Goal: Task Accomplishment & Management: Complete application form

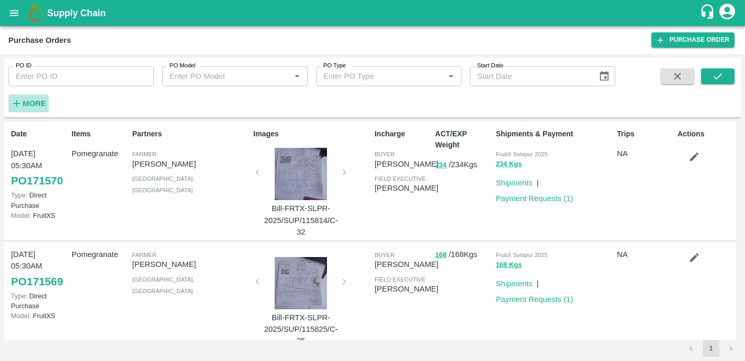
click at [31, 101] on strong "More" at bounding box center [34, 103] width 24 height 8
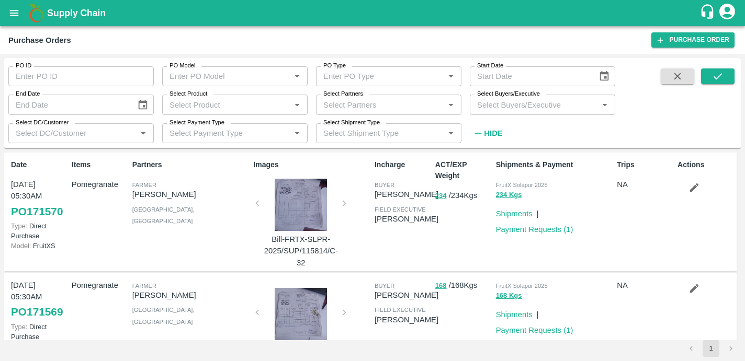
click at [517, 110] on input "Select Buyers/Executive" at bounding box center [534, 105] width 122 height 14
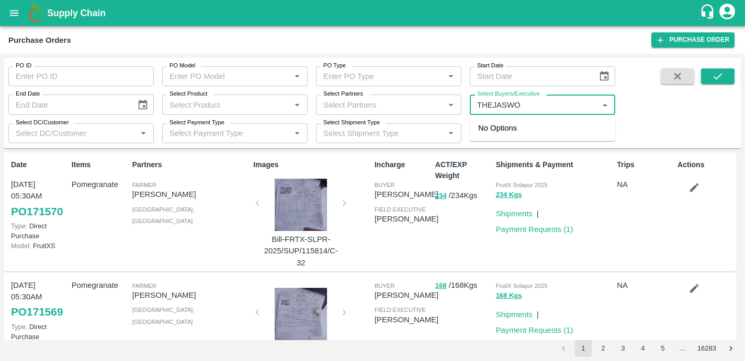
type input "THEJASW"
click at [528, 158] on div "Thejaswi B R" at bounding box center [530, 158] width 46 height 12
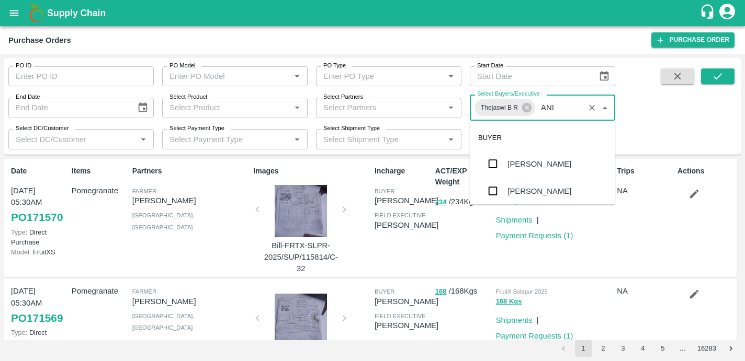
type input "ANIL"
click at [519, 168] on div "[PERSON_NAME]" at bounding box center [539, 164] width 64 height 12
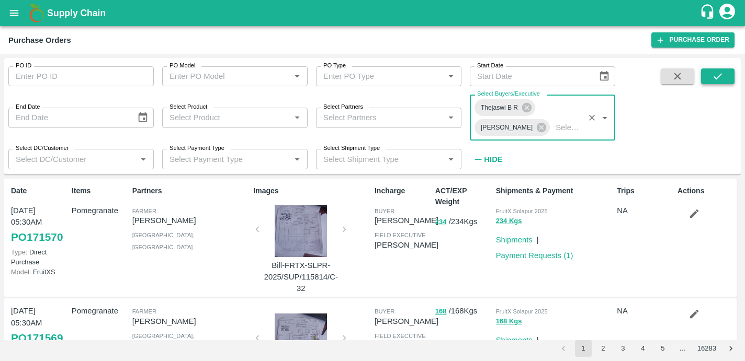
click at [717, 81] on icon "submit" at bounding box center [718, 77] width 12 height 12
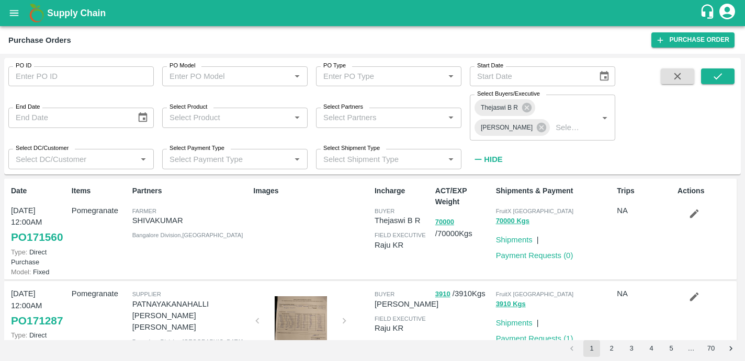
click at [690, 215] on icon "button" at bounding box center [694, 214] width 9 height 9
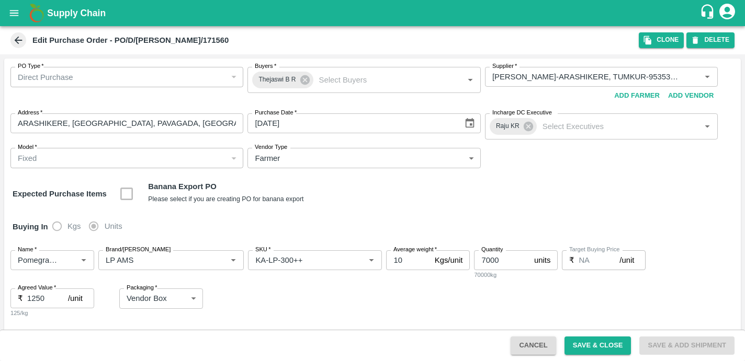
click at [505, 260] on input "7000" at bounding box center [502, 261] width 56 height 20
type input "700"
click at [706, 42] on button "DELETE" at bounding box center [710, 39] width 48 height 15
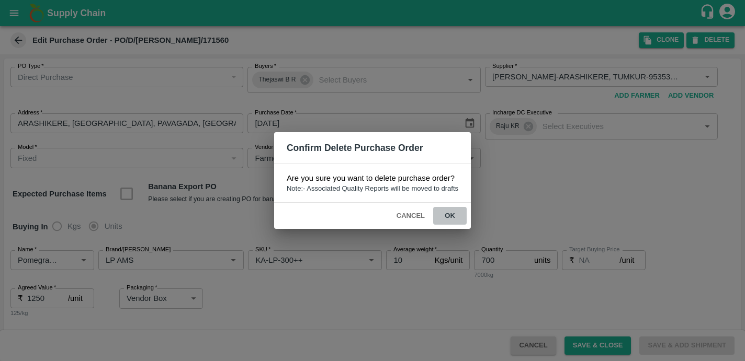
click at [448, 215] on button "ok" at bounding box center [449, 216] width 33 height 18
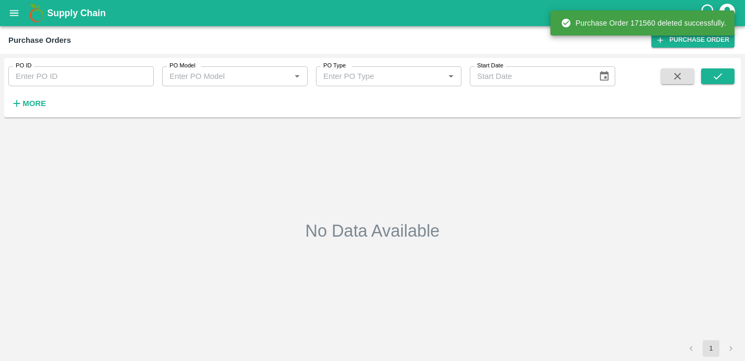
click at [89, 76] on input "PO ID" at bounding box center [80, 76] width 145 height 20
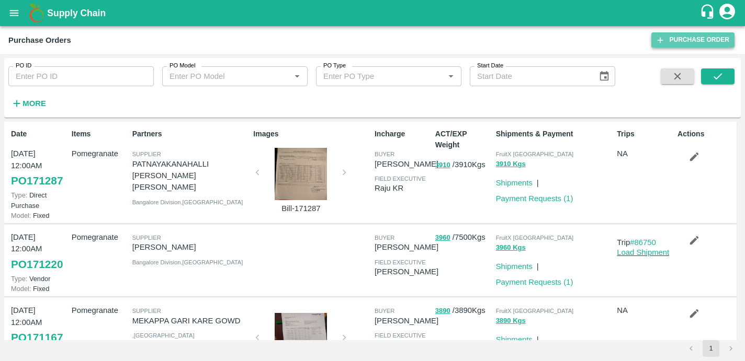
click at [705, 41] on link "Purchase Order" at bounding box center [692, 39] width 83 height 15
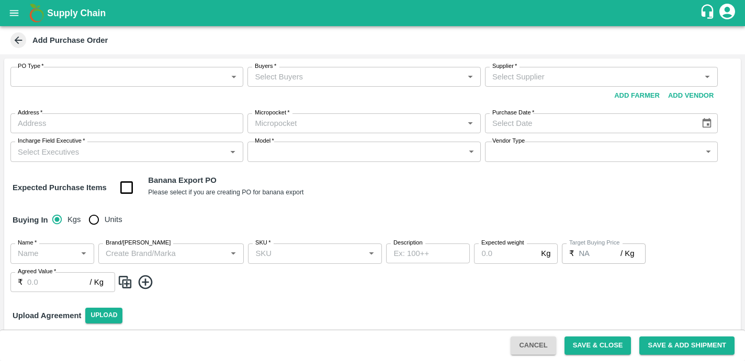
click at [107, 77] on body "Supply Chain Add Purchase Order PO Type   * ​ PO Type Buyers   * Buyers   * Sup…" at bounding box center [372, 180] width 745 height 361
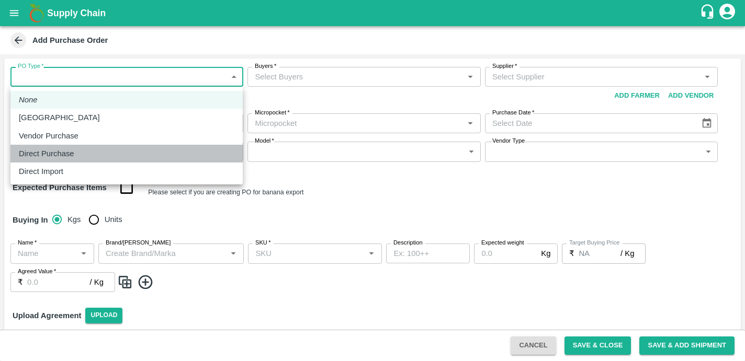
click at [54, 158] on p "Direct Purchase" at bounding box center [46, 154] width 55 height 12
type input "3"
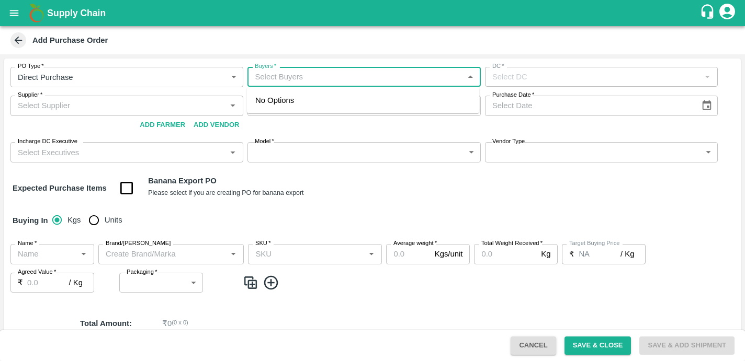
click at [331, 77] on input "Buyers   *" at bounding box center [355, 77] width 209 height 14
type input "[PERSON_NAME]"
click at [304, 105] on div "Thejaswi B R" at bounding box center [303, 105] width 46 height 12
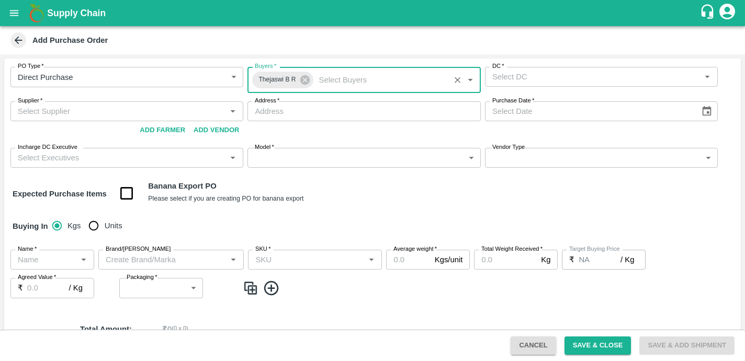
click at [543, 81] on input "DC   *" at bounding box center [592, 77] width 209 height 14
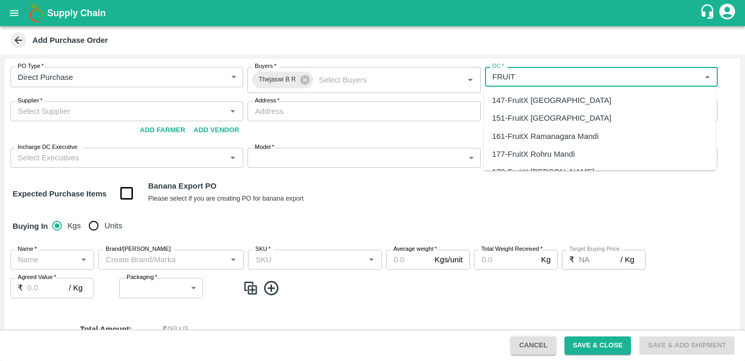
click at [549, 99] on div "147-FruitX Bangalore" at bounding box center [551, 101] width 119 height 12
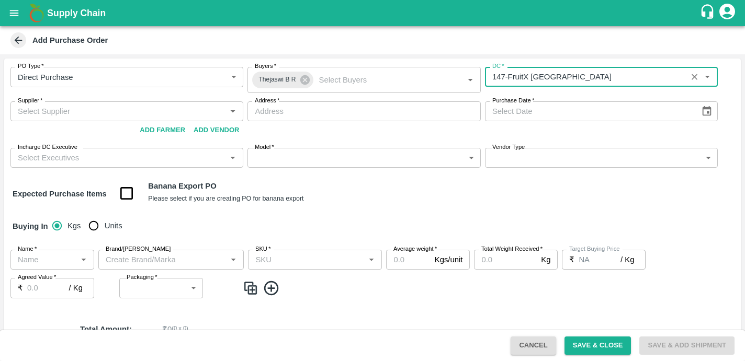
type input "147-FruitX Bangalore"
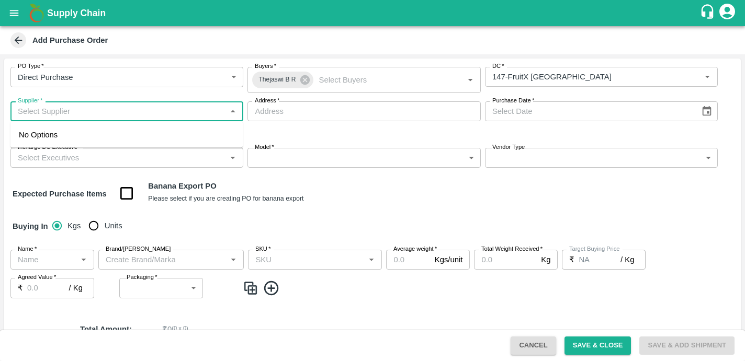
click at [169, 110] on input "Supplier   *" at bounding box center [118, 112] width 209 height 14
type input "SHIVAKUMAR ARSHIKERE"
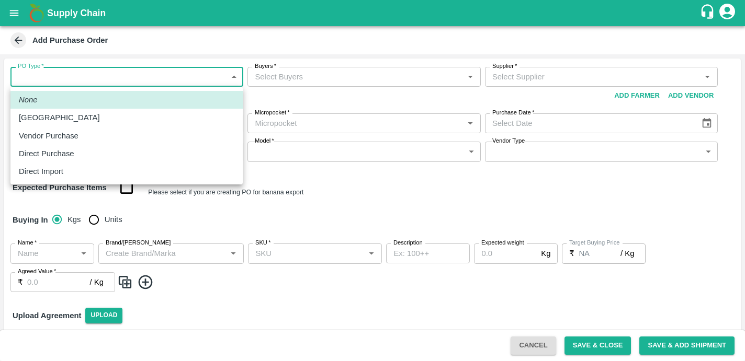
click at [227, 81] on body "Supply Chain Add Purchase Order PO Type   * ​ PO Type Buyers   * Buyers   * Sup…" at bounding box center [372, 180] width 745 height 361
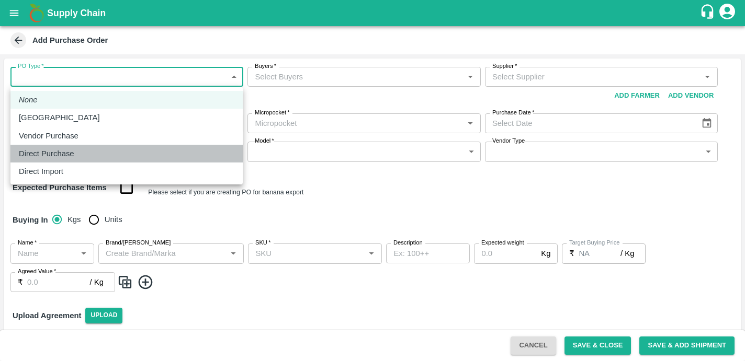
click at [87, 153] on div "Direct Purchase" at bounding box center [126, 154] width 215 height 12
type input "3"
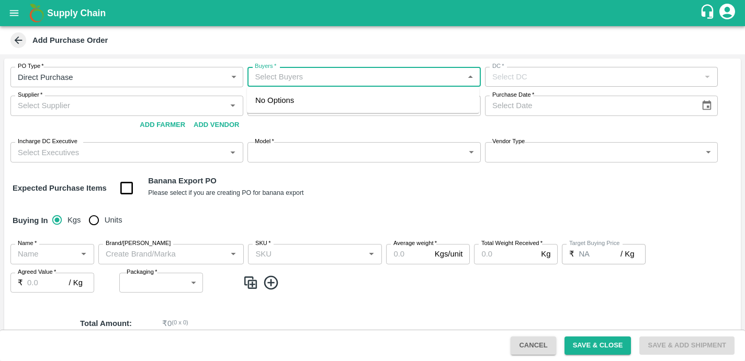
click at [337, 79] on input "Buyers   *" at bounding box center [355, 77] width 209 height 14
type input "THEJASWI"
type input "THEJ"
click at [338, 100] on div "Thejaswi B R" at bounding box center [363, 105] width 232 height 27
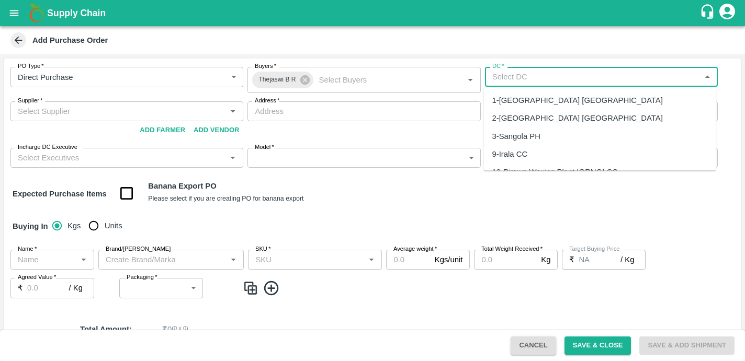
click at [530, 76] on input "DC   *" at bounding box center [592, 77] width 209 height 14
click at [534, 98] on div "147-FruitX Bangalore" at bounding box center [551, 101] width 119 height 12
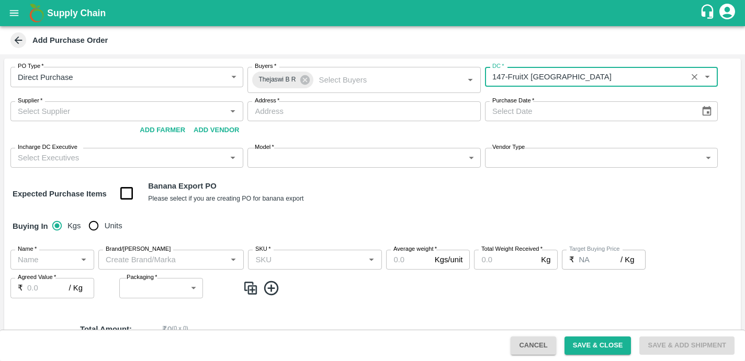
type input "147-FruitX Bangalore"
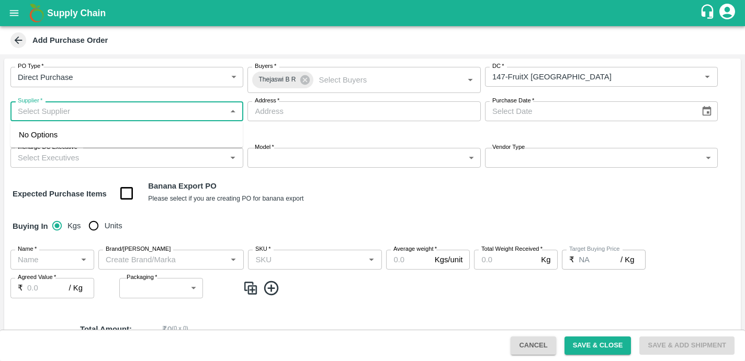
click at [144, 113] on input "Supplier   *" at bounding box center [118, 112] width 209 height 14
click at [287, 111] on input "Address   *" at bounding box center [363, 111] width 233 height 20
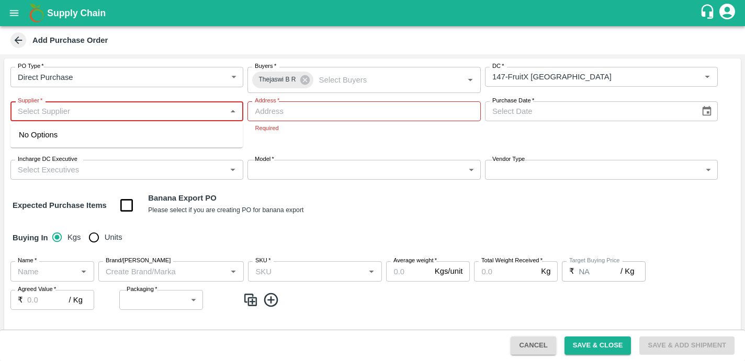
click at [194, 108] on input "Supplier   *" at bounding box center [118, 112] width 209 height 14
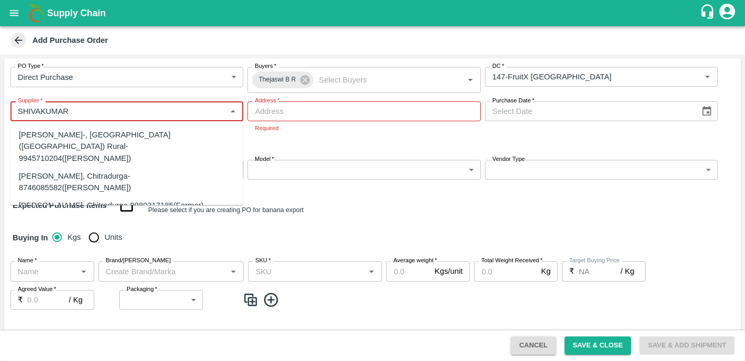
click at [93, 108] on input "Supplier   *" at bounding box center [118, 112] width 209 height 14
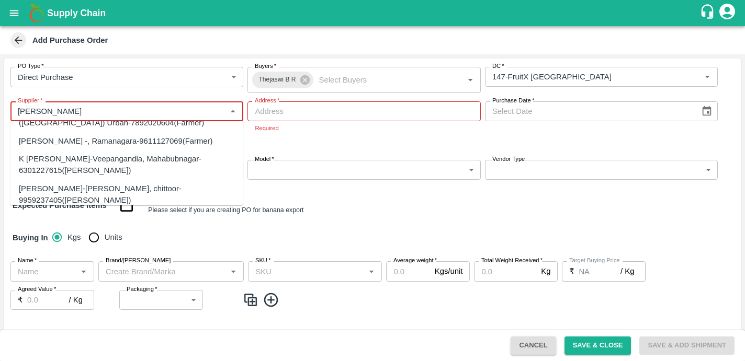
scroll to position [883, 0]
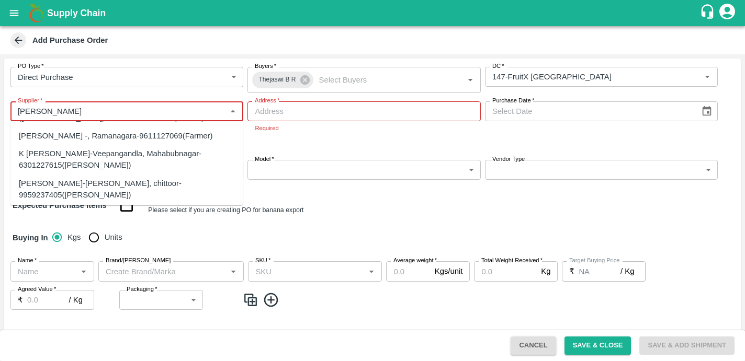
click at [99, 314] on div "SHIVAKUMAR-ARASHIKERE, TUMKUR-9535330037(Farmer)" at bounding box center [126, 326] width 215 height 24
type input "SHIVAKUMAR-ARASHIKERE, TUMKUR-9535330037(Farmer)"
type input "ARASHIKERE, TUMKUR, PAVAGADA, Karnataka"
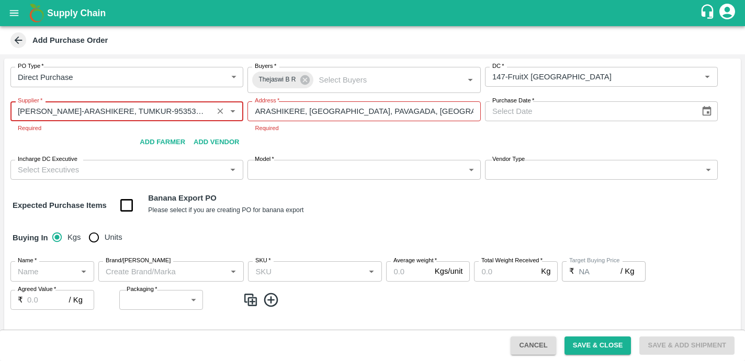
type input "SHIVAKUMAR-ARASHIKERE, TUMKUR-9535330037(Farmer)"
click at [707, 111] on icon "Choose date" at bounding box center [707, 112] width 12 height 12
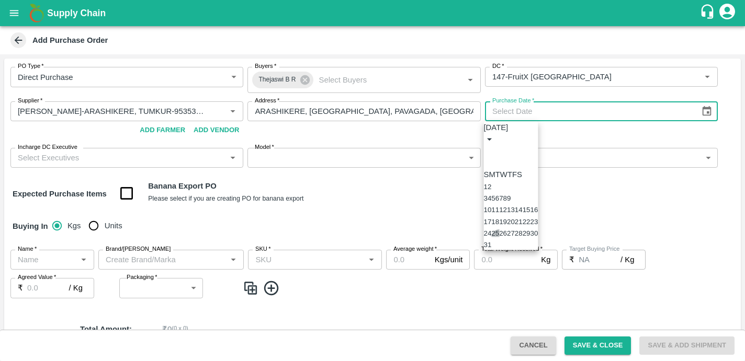
click at [499, 237] on button "25" at bounding box center [495, 234] width 8 height 8
type input "[DATE]"
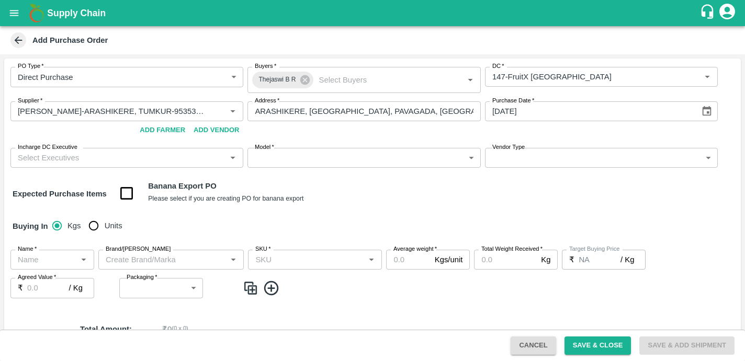
click at [128, 160] on input "Incharge DC Executive" at bounding box center [118, 158] width 209 height 14
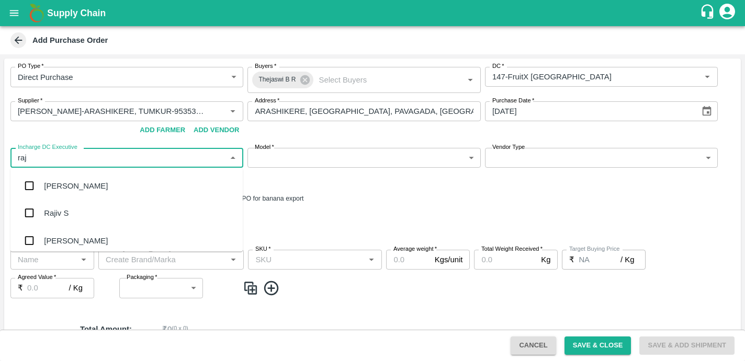
type input "raju"
click at [67, 213] on div "Raju KR" at bounding box center [58, 214] width 29 height 12
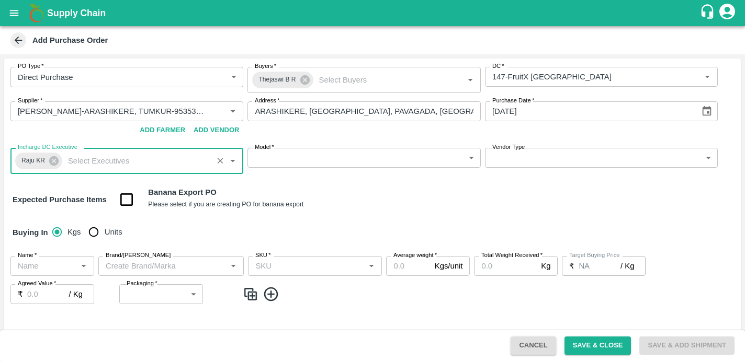
click at [290, 155] on body "Supply Chain Add Purchase Order PO Type   * Direct Purchase 3 PO Type Buyers   …" at bounding box center [372, 180] width 745 height 361
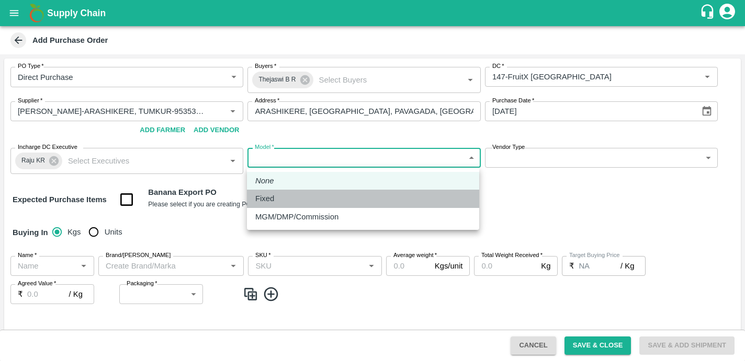
click at [270, 197] on p "Fixed" at bounding box center [264, 199] width 19 height 12
type input "Fixed"
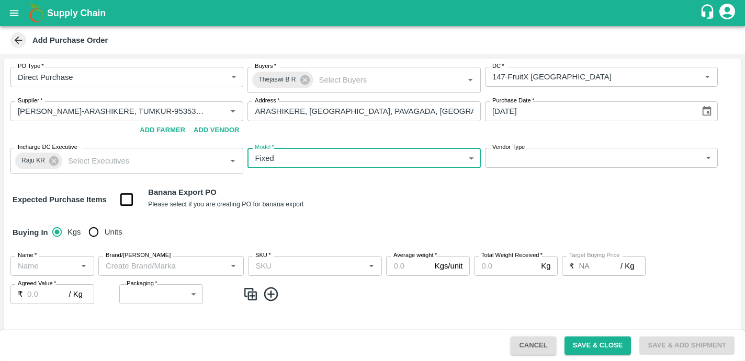
click at [504, 163] on body "Supply Chain Add Purchase Order PO Type   * Direct Purchase 3 PO Type Buyers   …" at bounding box center [372, 180] width 745 height 361
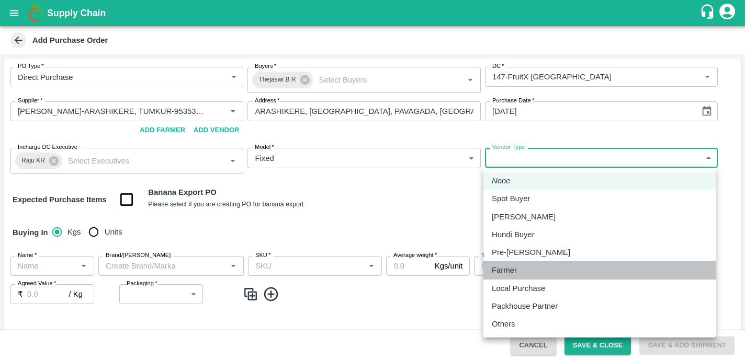
click at [496, 273] on p "Farmer" at bounding box center [504, 271] width 25 height 12
type input "FARMER"
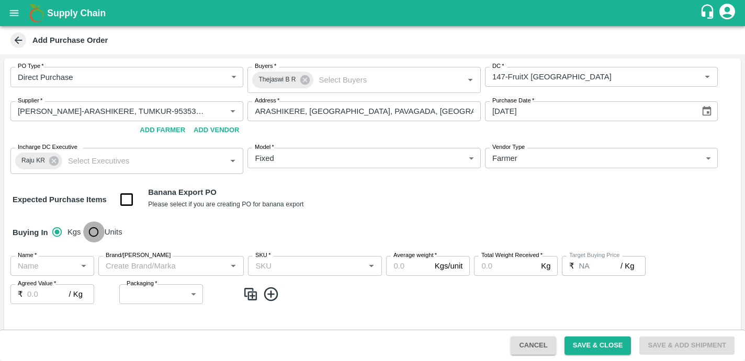
click at [97, 233] on input "Units" at bounding box center [93, 232] width 21 height 21
radio input "true"
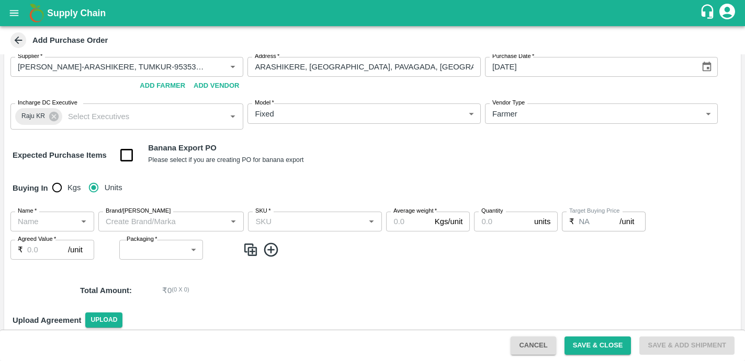
scroll to position [46, 0]
click at [86, 220] on icon "Open" at bounding box center [84, 221] width 12 height 12
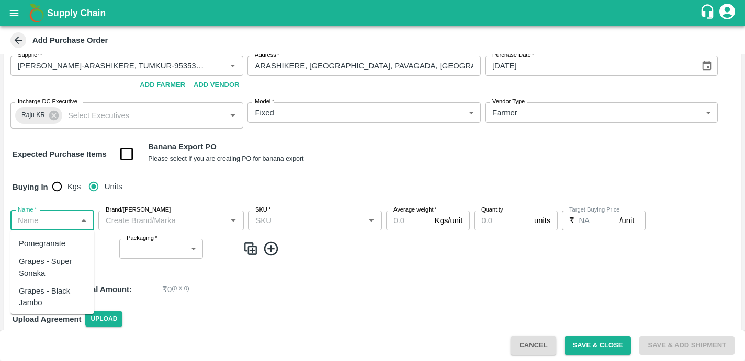
click at [46, 245] on div "Pomegranate" at bounding box center [42, 244] width 47 height 12
type input "Pomegranate"
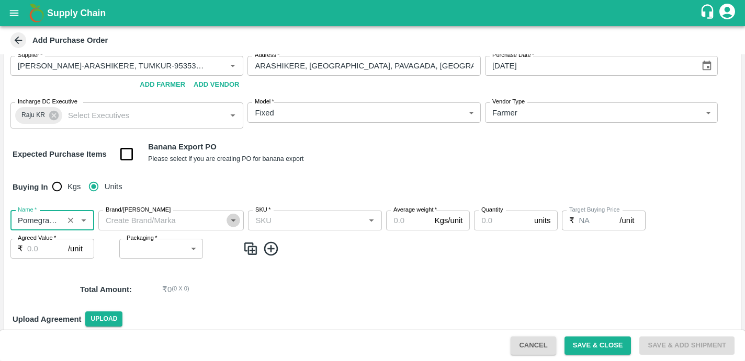
click at [234, 222] on icon "Open" at bounding box center [234, 221] width 12 height 12
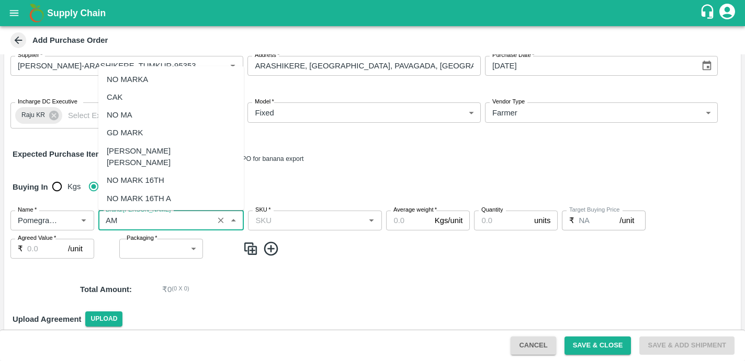
scroll to position [0, 0]
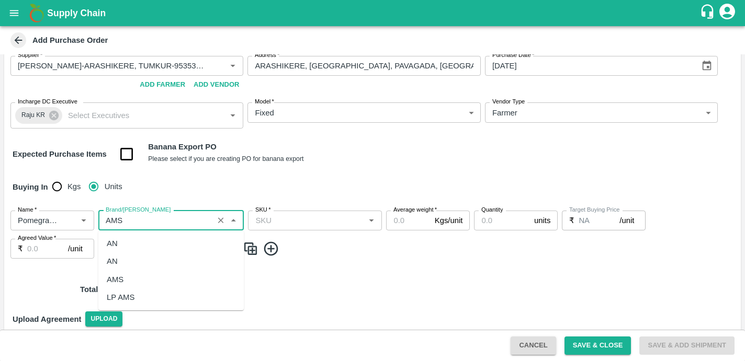
click at [120, 297] on div "LP AMS" at bounding box center [121, 298] width 28 height 12
click at [373, 224] on icon "Open" at bounding box center [372, 221] width 12 height 12
type input "LP AMS"
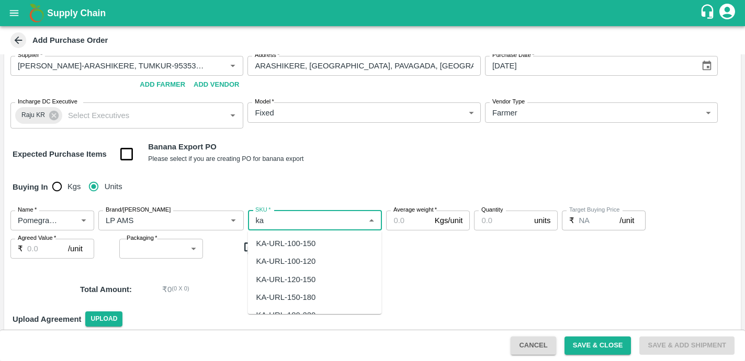
type input "k"
click at [288, 241] on div "KA-LP-300++" at bounding box center [279, 244] width 47 height 12
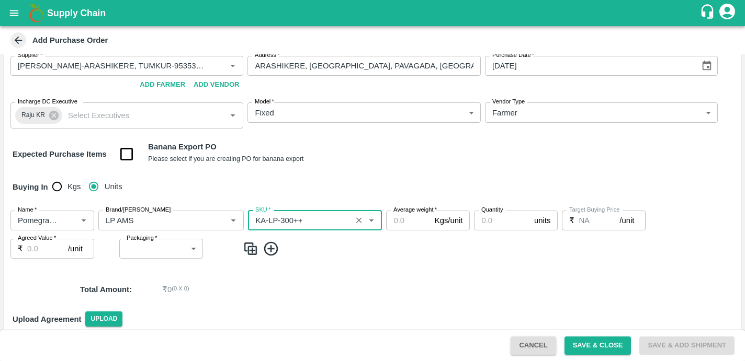
type input "KA-LP-300++"
click at [414, 223] on input "Average weight   *" at bounding box center [408, 221] width 44 height 20
type input "10"
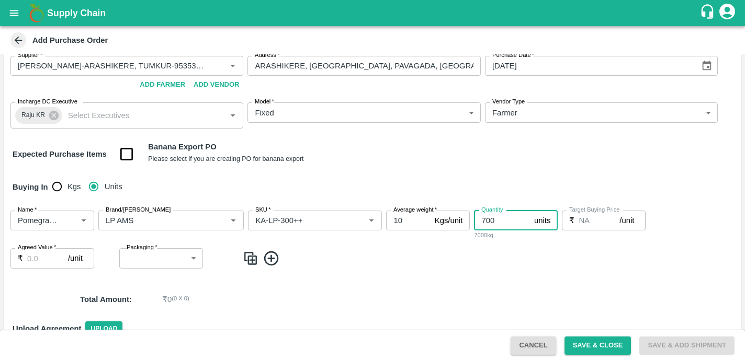
type input "700"
click at [38, 253] on input "Agreed Value   *" at bounding box center [47, 258] width 41 height 20
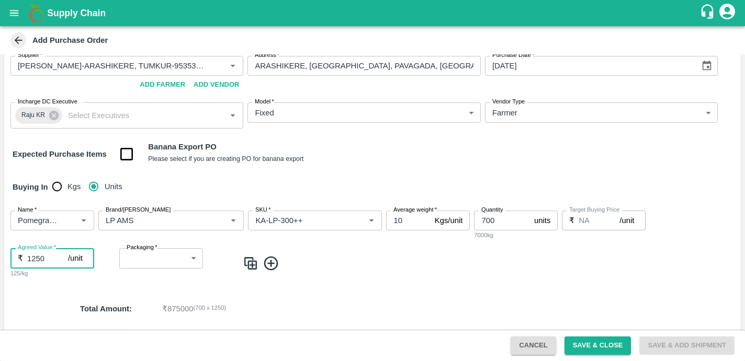
type input "1250"
click at [495, 222] on input "700" at bounding box center [502, 221] width 56 height 20
type input "7"
click at [283, 282] on div "Name   * Name   * Brand/Marka Brand/Marka SKU   * SKU   * Average weight   * 10…" at bounding box center [372, 244] width 736 height 85
click at [496, 225] on input "650" at bounding box center [502, 221] width 56 height 20
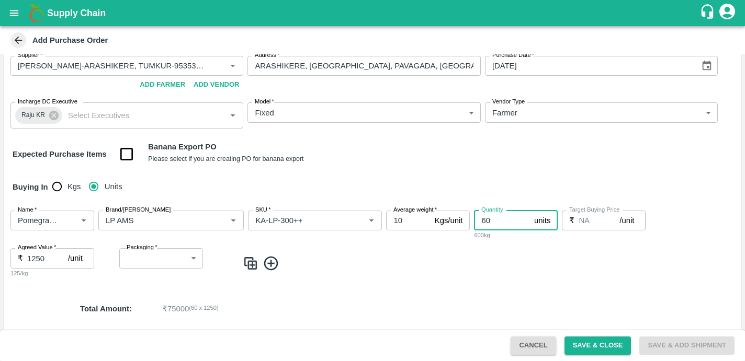
type input "6"
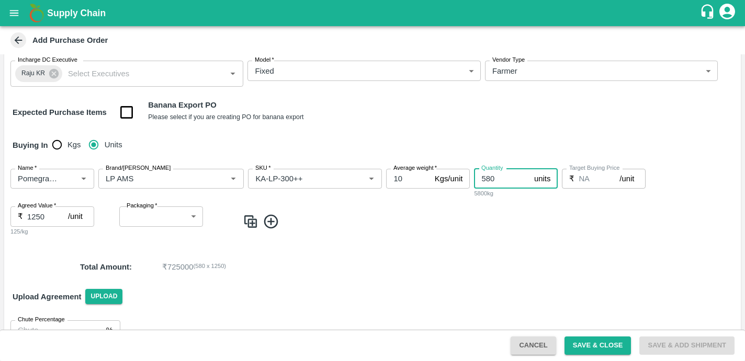
scroll to position [110, 0]
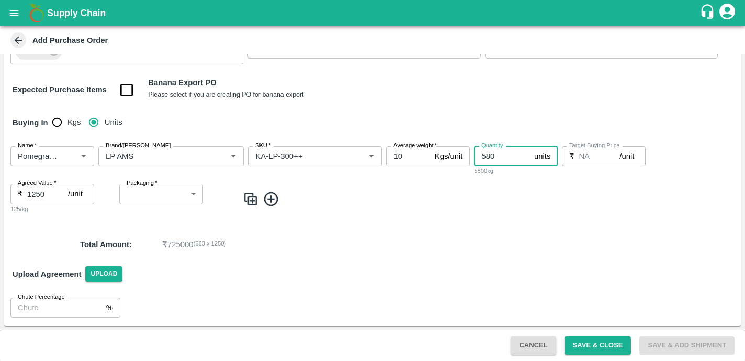
type input "580"
click at [533, 263] on div "Upload Agreement Upload" at bounding box center [372, 274] width 736 height 30
click at [601, 344] on button "Save & Close" at bounding box center [597, 346] width 67 height 18
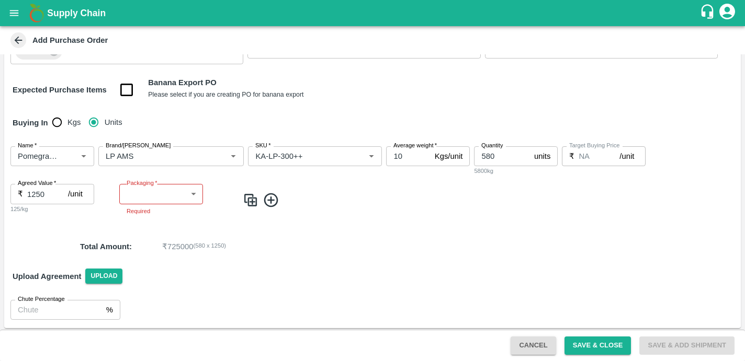
click at [190, 195] on body "Supply Chain Add Purchase Order PO Type   * Direct Purchase 3 PO Type Buyers   …" at bounding box center [372, 180] width 745 height 361
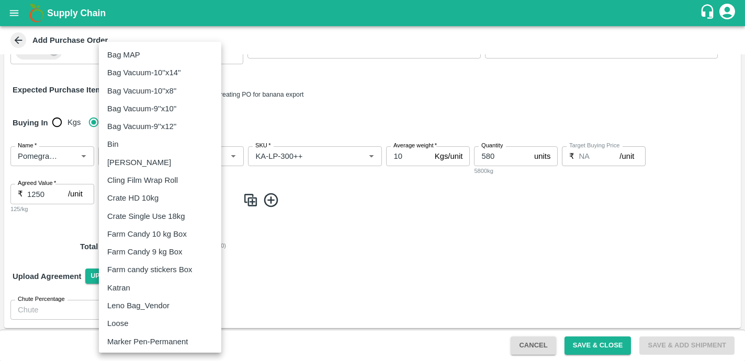
scroll to position [145, 0]
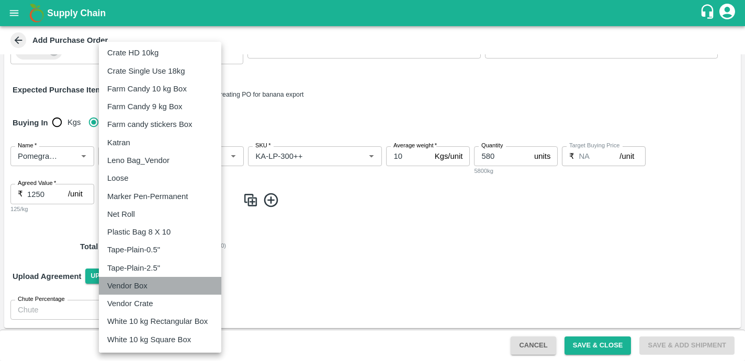
click at [157, 288] on div "Vendor Box" at bounding box center [160, 286] width 106 height 12
type input "276"
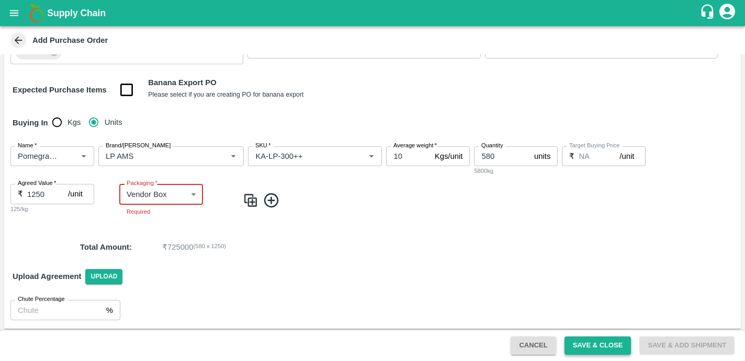
click at [585, 346] on button "Save & Close" at bounding box center [597, 346] width 67 height 18
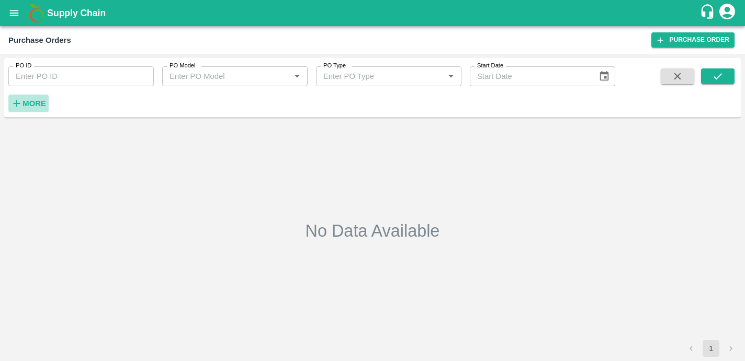
click at [36, 104] on strong "More" at bounding box center [34, 103] width 24 height 8
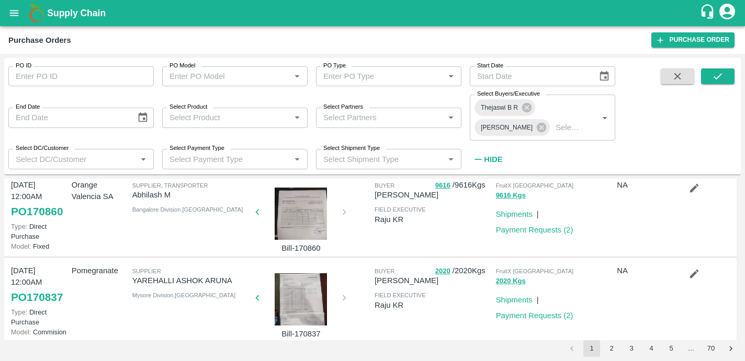
scroll to position [358, 0]
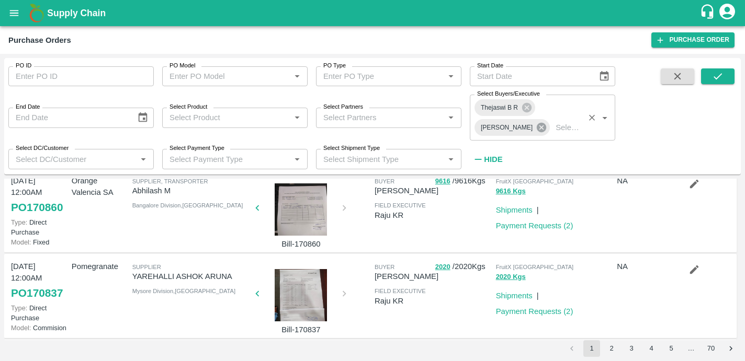
click at [537, 125] on icon at bounding box center [541, 127] width 9 height 9
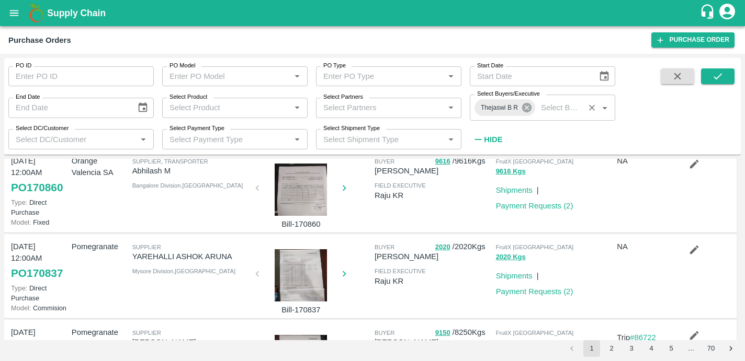
click at [527, 107] on icon at bounding box center [527, 108] width 12 height 12
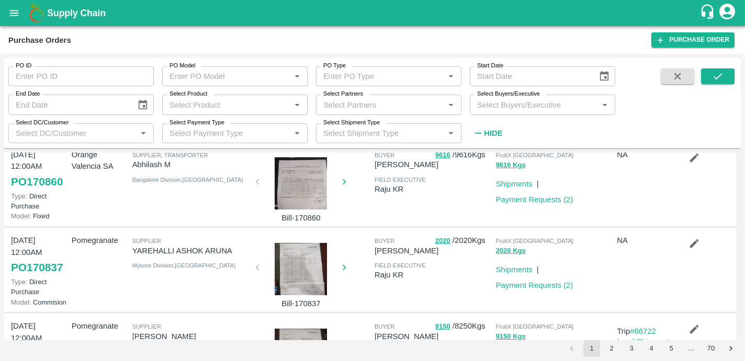
click at [518, 107] on input "Select Buyers/Executive" at bounding box center [534, 105] width 122 height 14
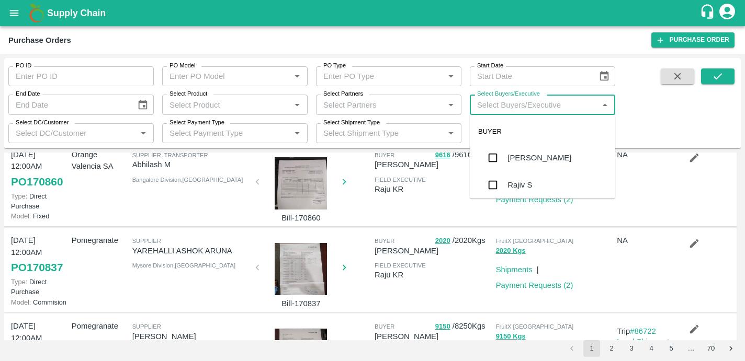
type input "G"
type input "H"
type input "SAGAR"
click at [522, 158] on div "Sagar K" at bounding box center [521, 158] width 28 height 12
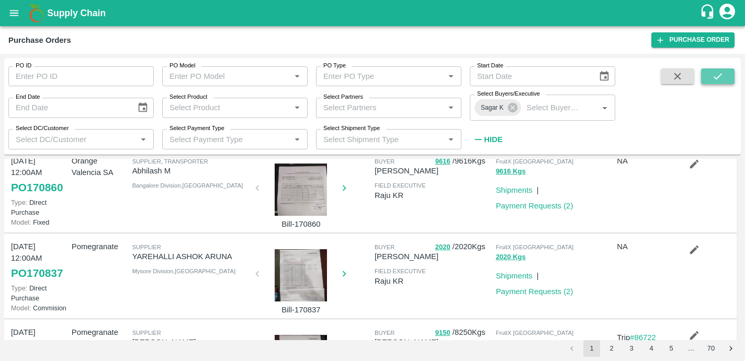
click at [720, 75] on icon "submit" at bounding box center [717, 76] width 8 height 6
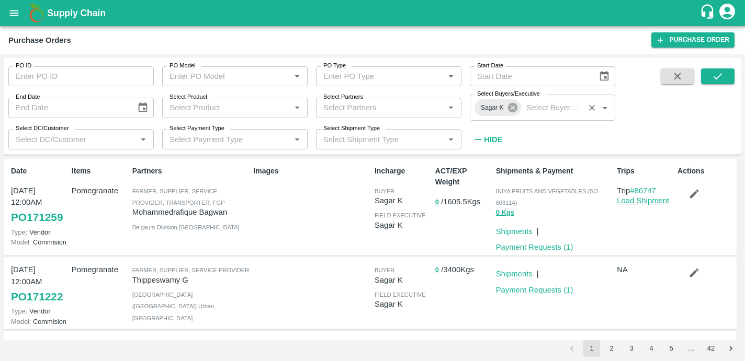
click at [514, 107] on icon at bounding box center [511, 107] width 9 height 9
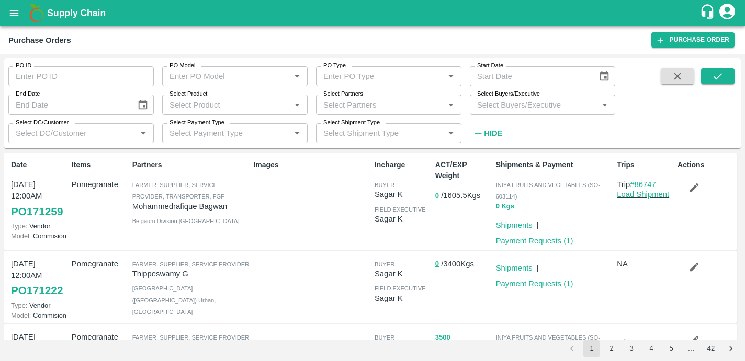
click at [514, 107] on input "Select Buyers/Executive" at bounding box center [534, 105] width 122 height 14
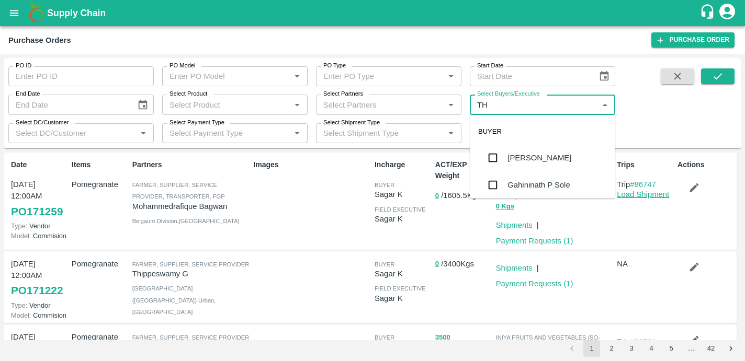
type input "THE"
click at [533, 163] on div "Thejaswi B R" at bounding box center [530, 158] width 46 height 12
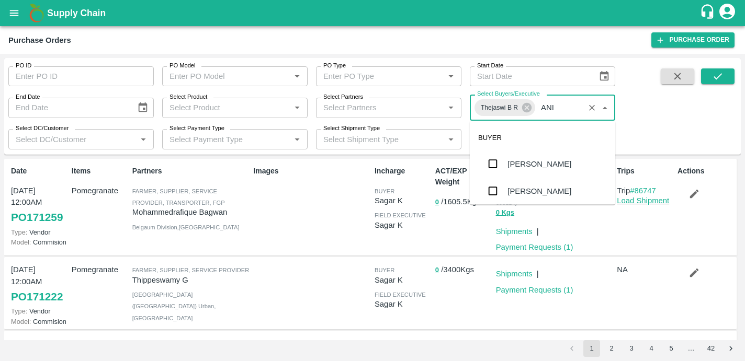
type input "ANIL"
click at [520, 164] on div "Anil Kumar" at bounding box center [539, 164] width 64 height 12
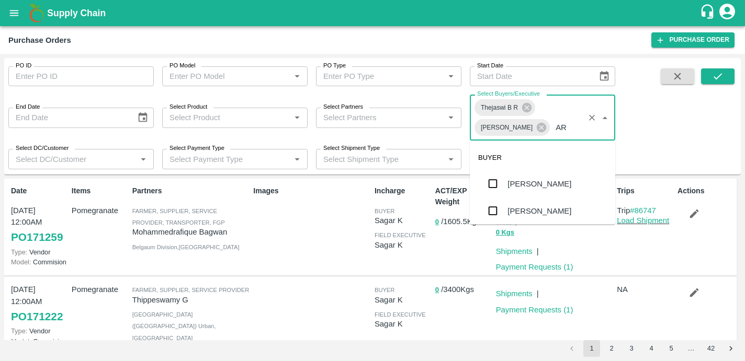
type input "A"
type input "E"
type input "Z"
type input "EES"
click at [534, 187] on div "Mohammed Zaquee Eesa K" at bounding box center [556, 186] width 99 height 24
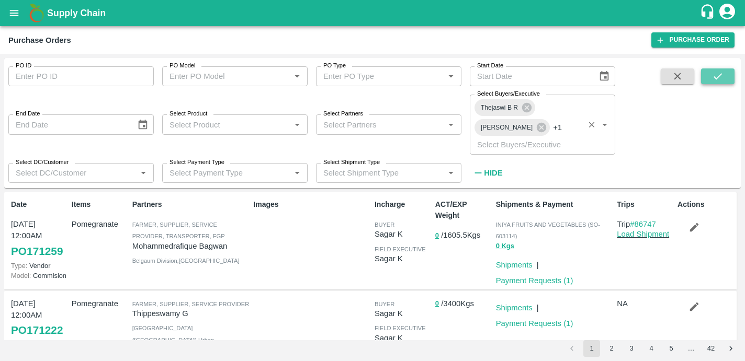
click at [712, 77] on icon "submit" at bounding box center [718, 77] width 12 height 12
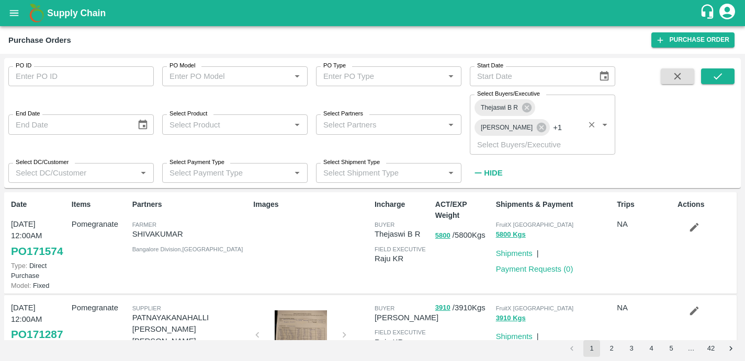
click at [606, 119] on icon "Open" at bounding box center [605, 125] width 12 height 12
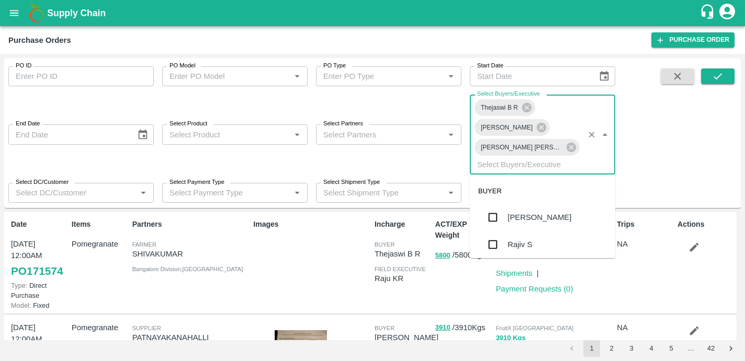
scroll to position [6433, 0]
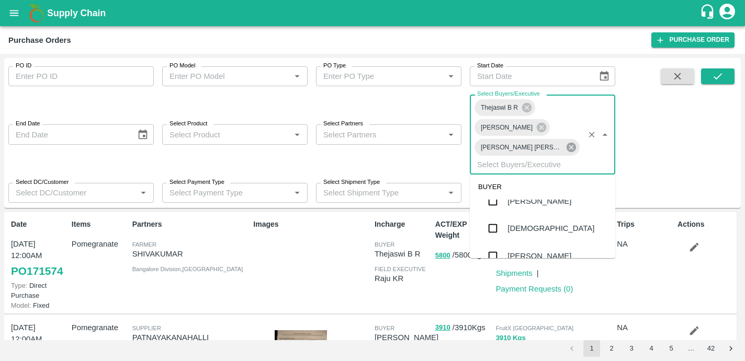
click at [569, 146] on icon at bounding box center [571, 148] width 12 height 12
checkbox input "false"
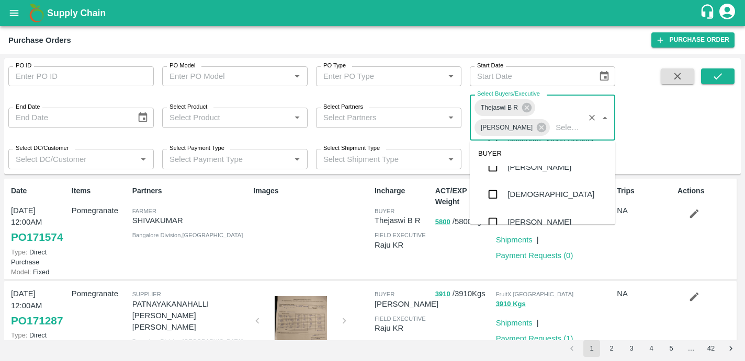
click at [516, 244] on div "Thejaswi B R" at bounding box center [530, 250] width 46 height 12
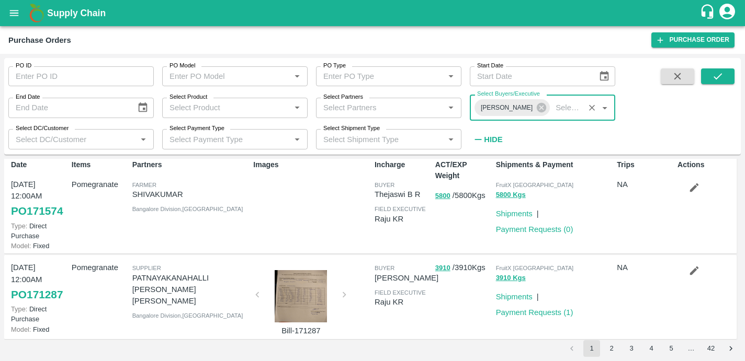
scroll to position [0, 0]
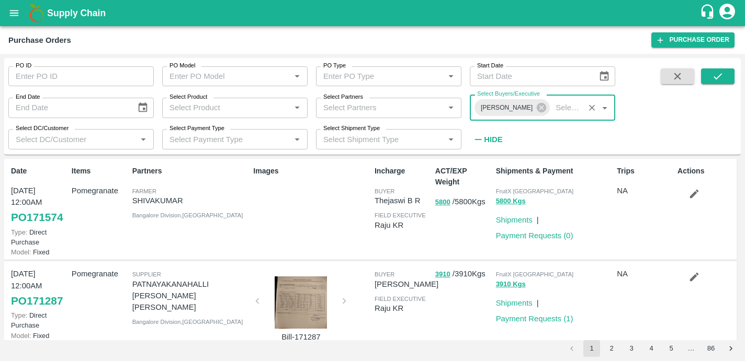
click at [37, 214] on link "PO 171574" at bounding box center [37, 217] width 52 height 19
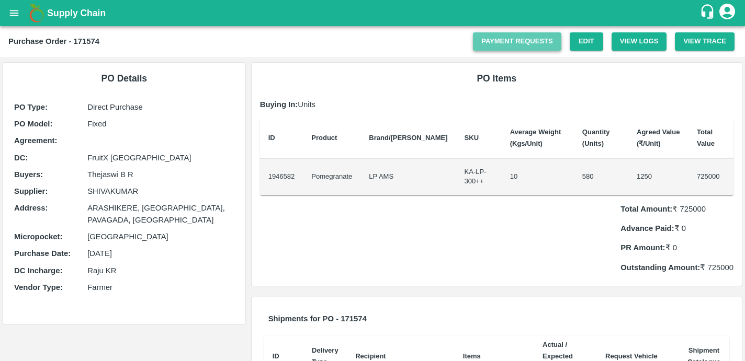
click at [513, 42] on link "Payment Requests" at bounding box center [517, 41] width 88 height 18
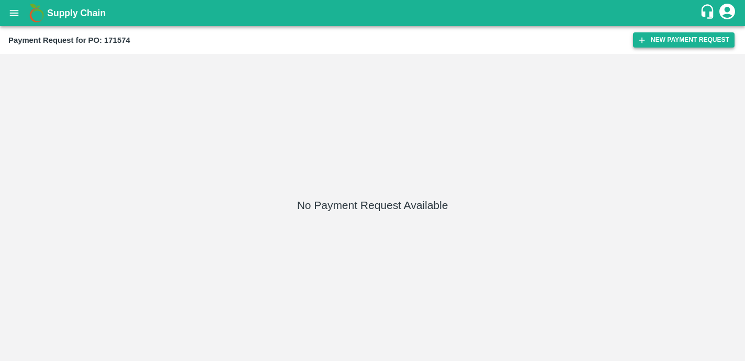
click at [648, 40] on button "New Payment Request" at bounding box center [683, 39] width 101 height 15
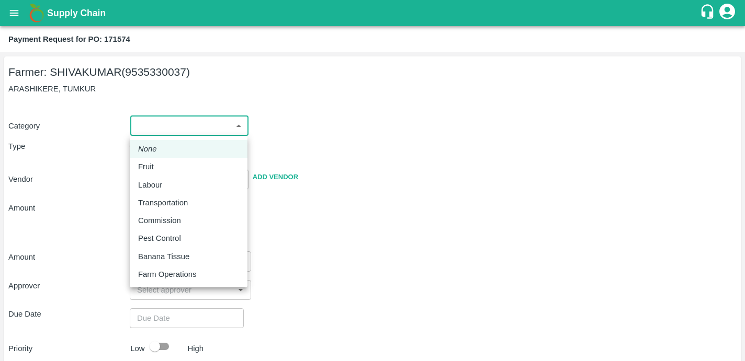
click at [241, 127] on body "Supply Chain Payment Request for PO: 171574 Farmer: [PERSON_NAME] (9535330037) …" at bounding box center [372, 180] width 745 height 361
click at [166, 172] on div "Fruit" at bounding box center [188, 167] width 101 height 12
type input "1"
type input "[PERSON_NAME] - 9535330037(Farmer)"
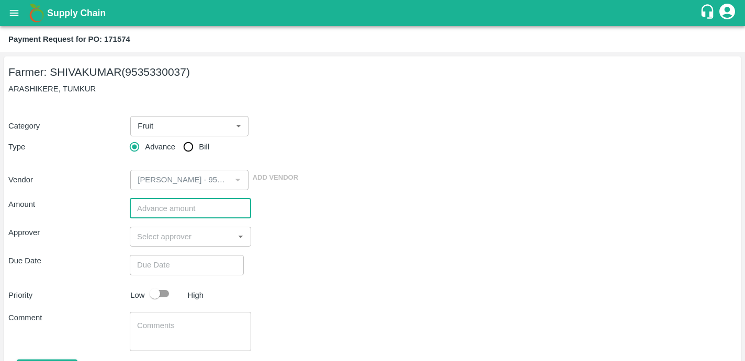
click at [182, 211] on input "number" at bounding box center [190, 209] width 121 height 20
click at [239, 239] on icon "Open" at bounding box center [241, 237] width 12 height 12
type input "600000"
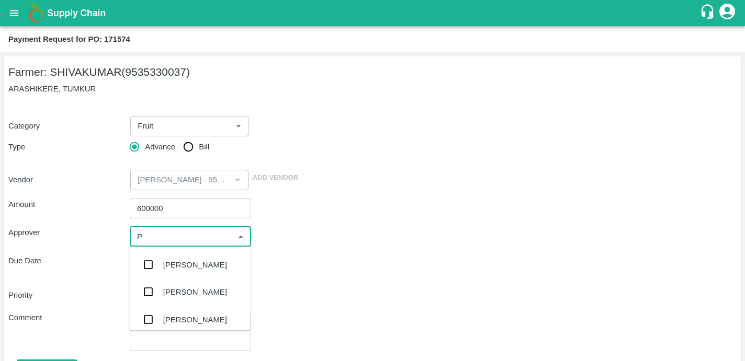
type input "PR"
type input "A"
type input "P"
type input "A"
type input "ARA"
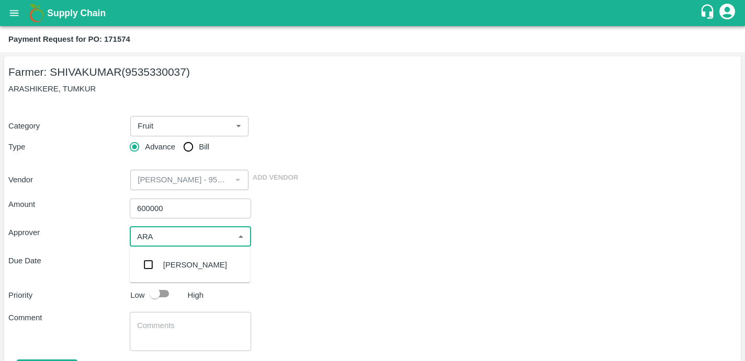
click at [228, 266] on div "[PERSON_NAME]" at bounding box center [190, 265] width 121 height 27
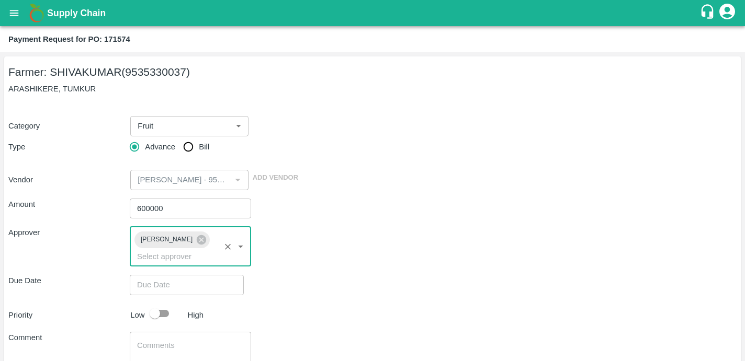
type input "DD/MM/YYYY hh:mm aa"
click at [179, 286] on input "DD/MM/YYYY hh:mm aa" at bounding box center [183, 285] width 107 height 20
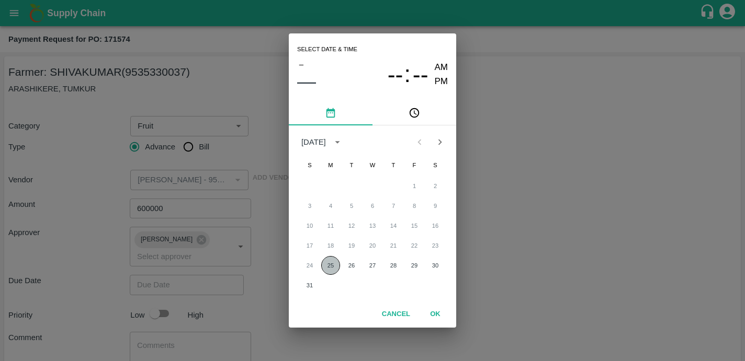
click at [332, 265] on button "25" at bounding box center [330, 265] width 19 height 19
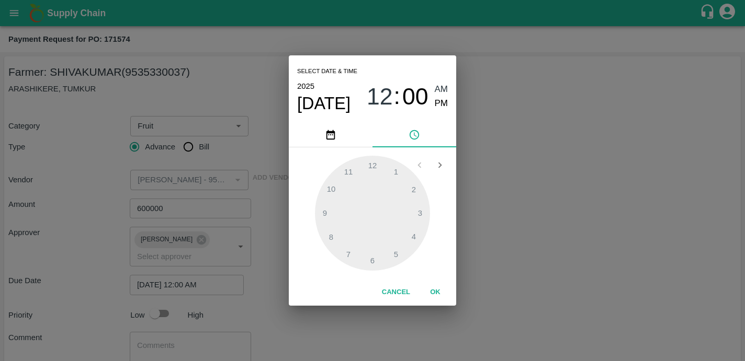
click at [373, 261] on div at bounding box center [372, 213] width 115 height 115
click at [388, 100] on span "12" at bounding box center [380, 96] width 26 height 27
click at [371, 263] on div at bounding box center [372, 213] width 115 height 115
click at [387, 97] on span "12" at bounding box center [380, 96] width 26 height 27
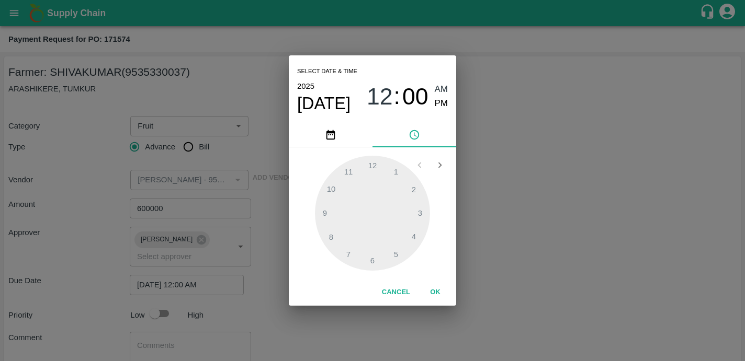
click at [437, 103] on span "PM" at bounding box center [442, 104] width 14 height 14
click at [371, 262] on div at bounding box center [372, 213] width 115 height 115
type input "[DATE] 06:00 PM"
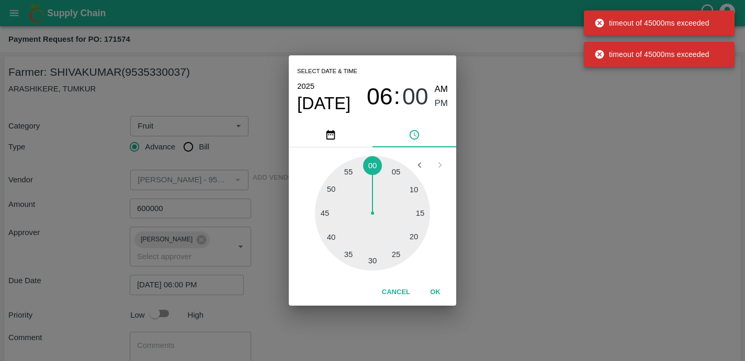
click at [436, 292] on button "OK" at bounding box center [434, 292] width 33 height 18
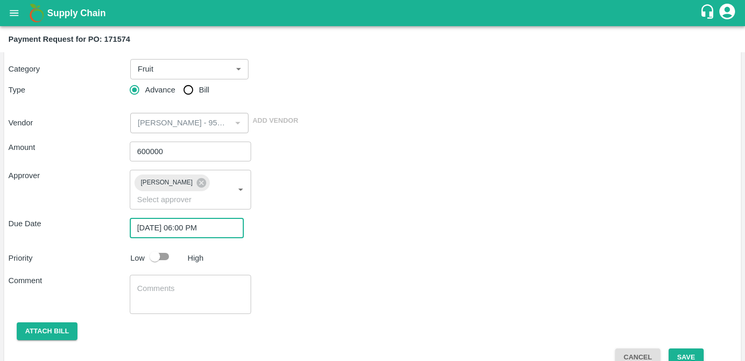
scroll to position [60, 0]
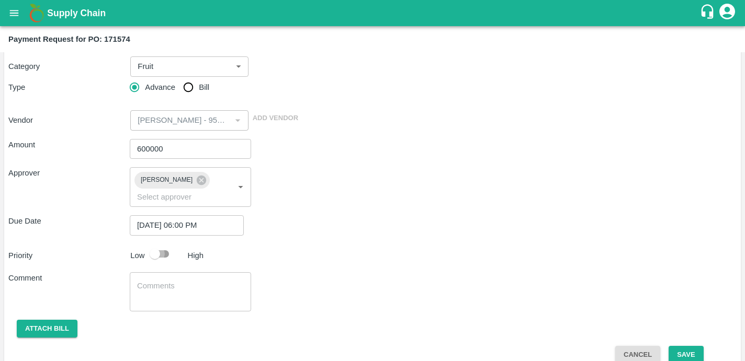
click at [162, 254] on input "checkbox" at bounding box center [155, 254] width 60 height 20
checkbox input "true"
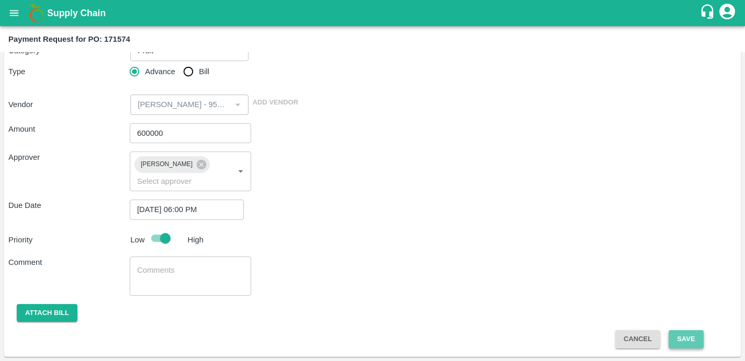
click at [686, 341] on button "Save" at bounding box center [685, 340] width 35 height 18
click at [398, 260] on div "Comment x ​" at bounding box center [372, 276] width 728 height 39
click at [684, 342] on button "Save" at bounding box center [685, 340] width 35 height 18
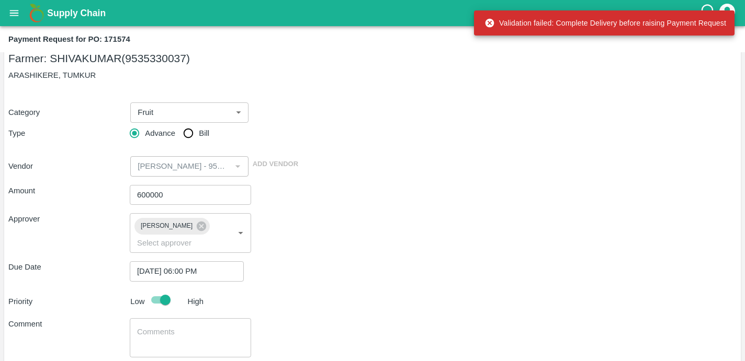
scroll to position [0, 0]
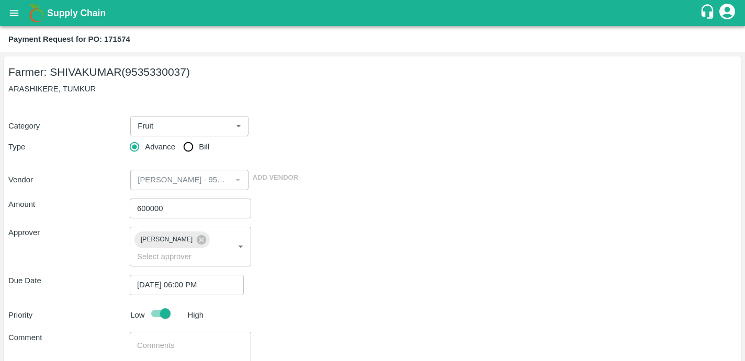
click at [187, 150] on input "Bill" at bounding box center [188, 147] width 21 height 21
radio input "true"
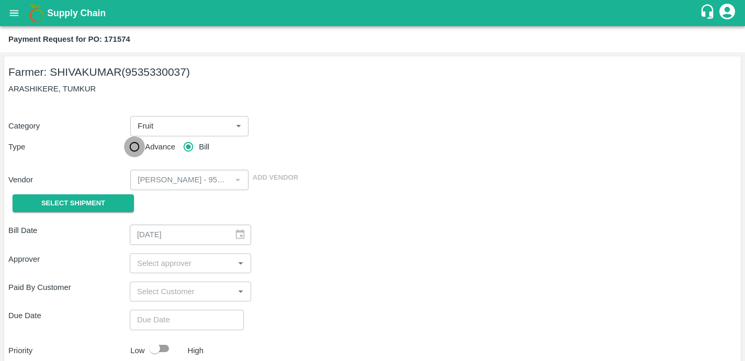
click at [134, 146] on input "Advance" at bounding box center [134, 147] width 21 height 21
radio input "true"
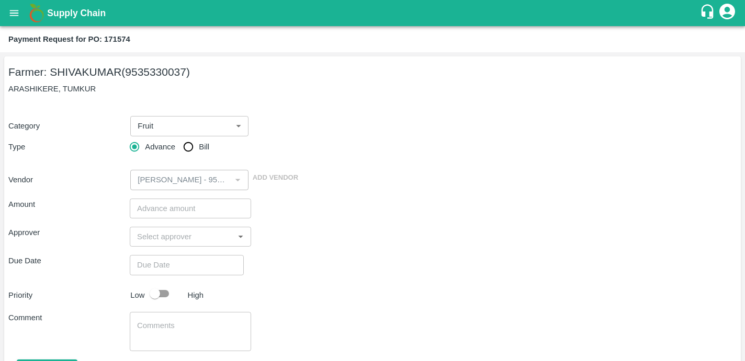
click at [215, 208] on input "number" at bounding box center [190, 209] width 121 height 20
type input "600000"
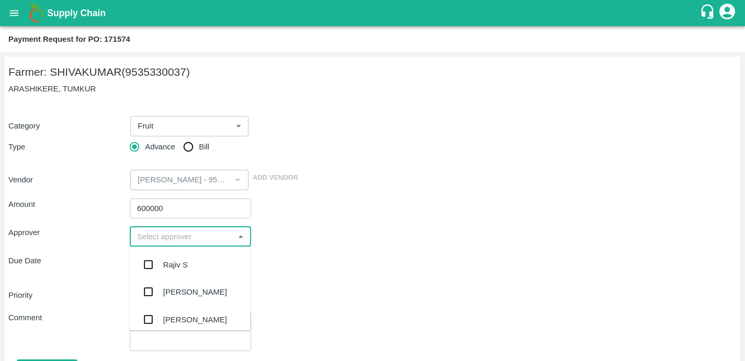
click at [204, 239] on input "input" at bounding box center [182, 237] width 98 height 14
type input "ARA"
click at [199, 270] on div "[PERSON_NAME]" at bounding box center [195, 265] width 64 height 12
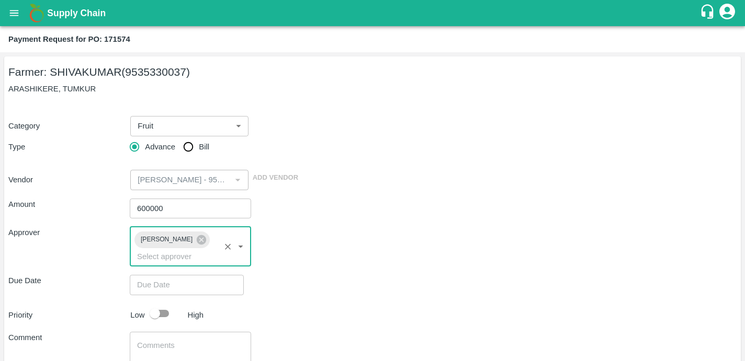
type input "DD/MM/YYYY hh:mm aa"
click at [186, 283] on input "DD/MM/YYYY hh:mm aa" at bounding box center [183, 285] width 107 height 20
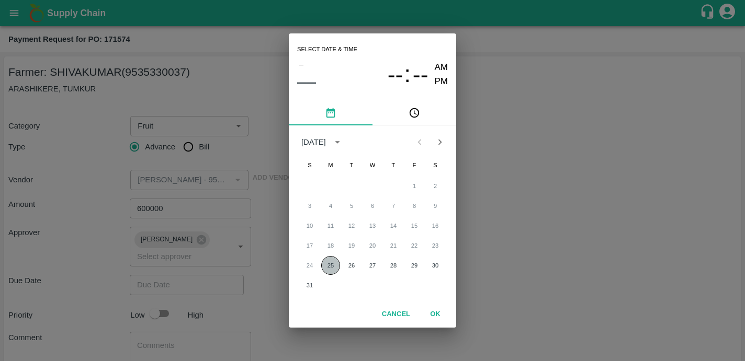
click at [331, 263] on button "25" at bounding box center [330, 265] width 19 height 19
type input "[DATE] 12:00 AM"
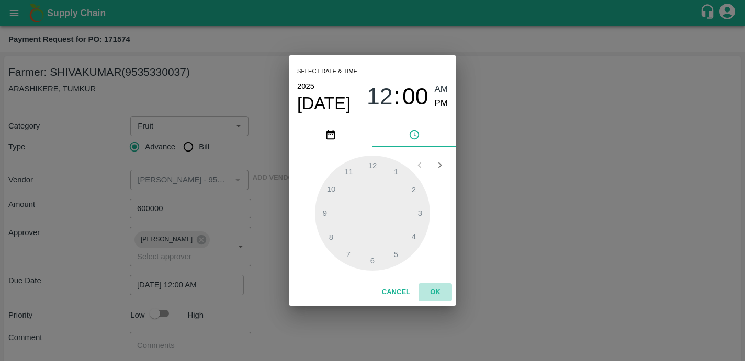
click at [431, 289] on button "OK" at bounding box center [434, 292] width 33 height 18
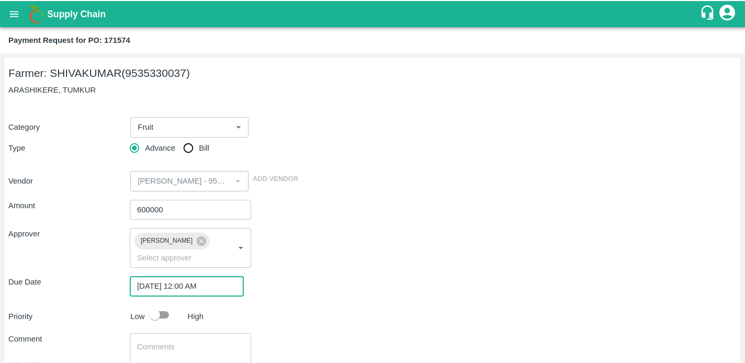
scroll to position [75, 0]
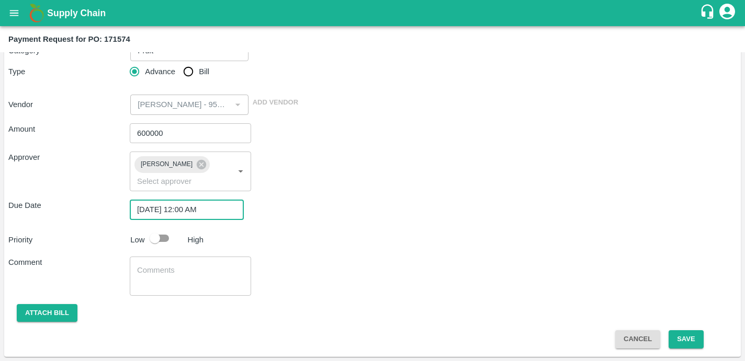
click at [162, 237] on input "checkbox" at bounding box center [155, 239] width 60 height 20
checkbox input "true"
click at [682, 341] on button "Save" at bounding box center [685, 340] width 35 height 18
